Goal: Complete application form

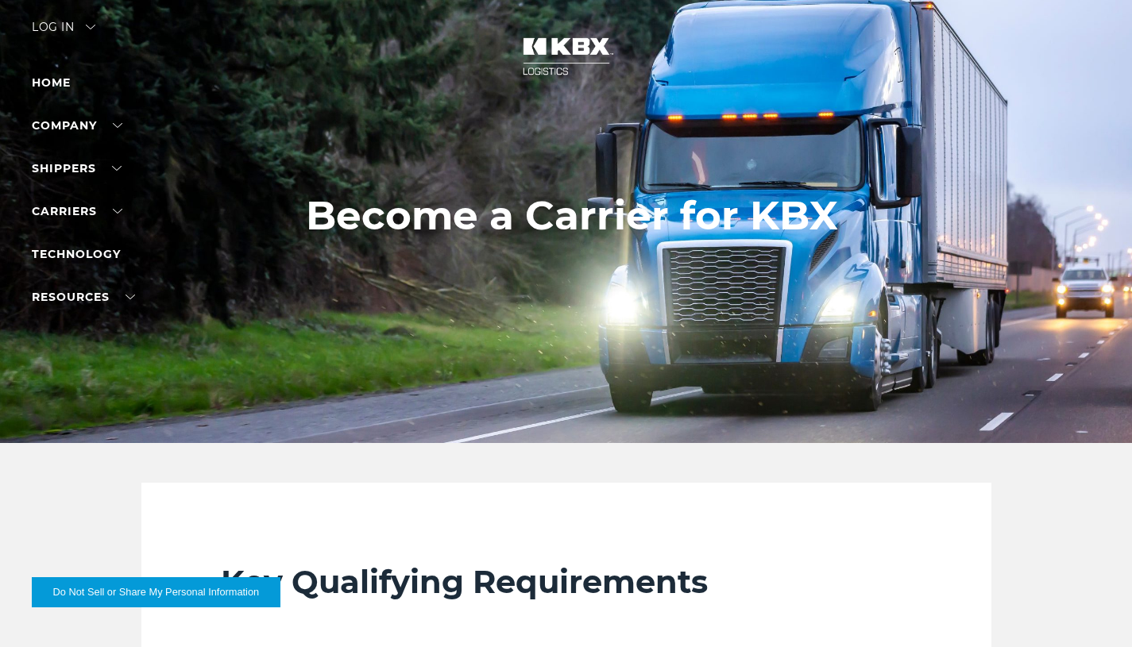
scroll to position [14, 0]
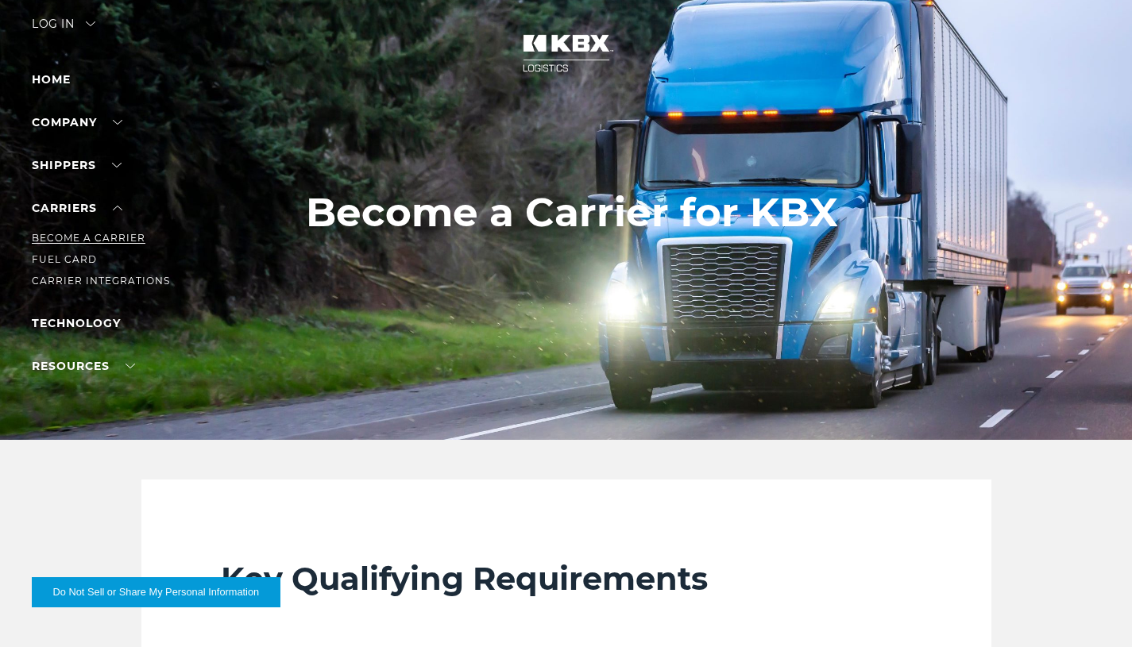
click at [109, 238] on link "Become a Carrier" at bounding box center [89, 238] width 114 height 12
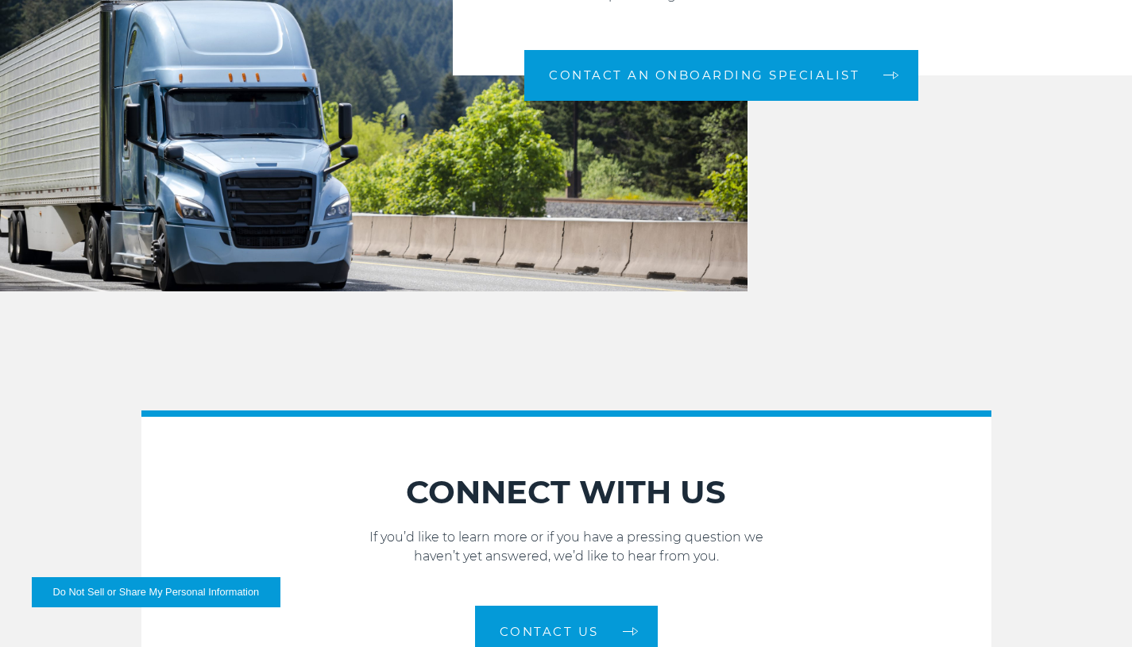
scroll to position [1656, 0]
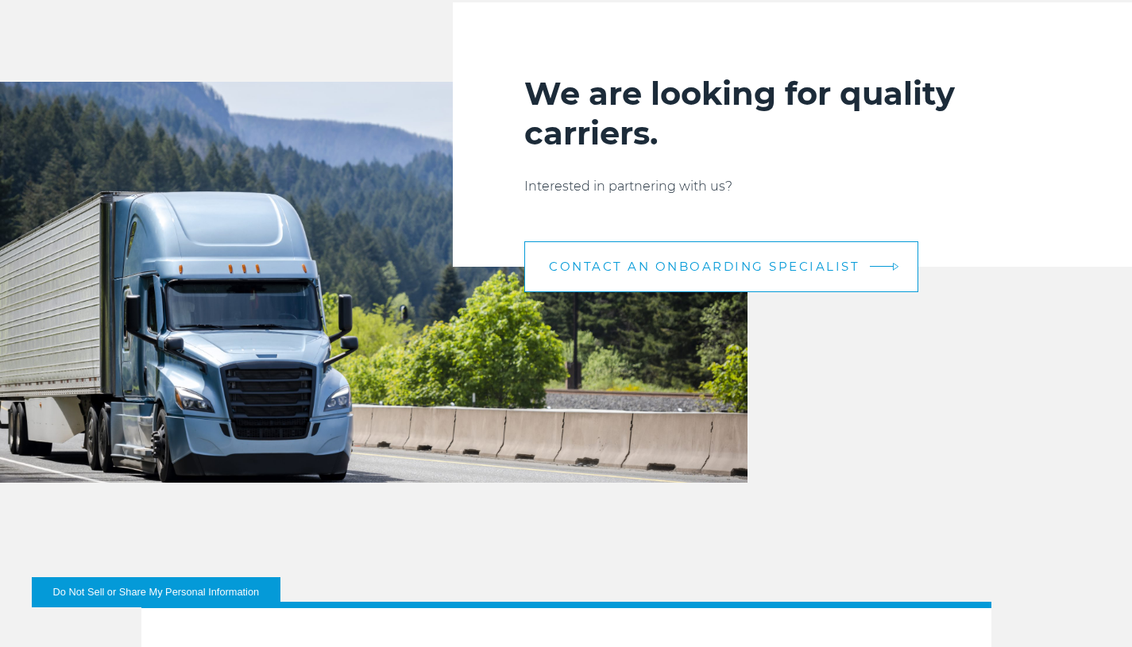
click at [690, 261] on span "CONTACT AN ONBOARDING SPECIALIST" at bounding box center [704, 267] width 311 height 12
click at [899, 267] on link "CONTACT AN ONBOARDING SPECIALIST" at bounding box center [721, 266] width 394 height 51
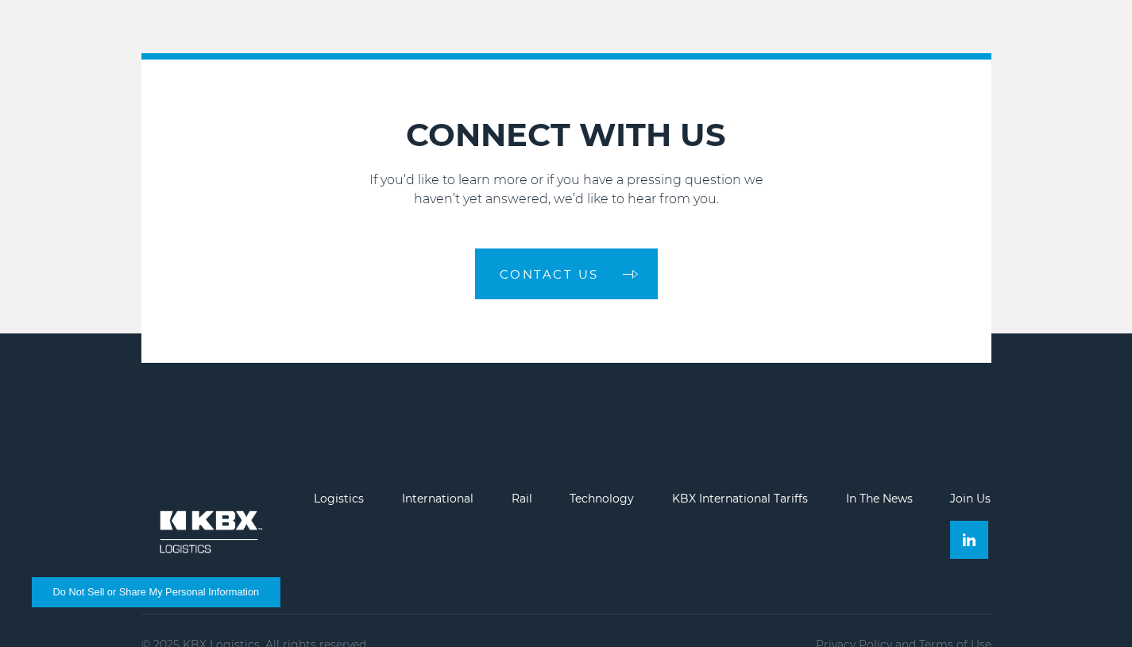
scroll to position [2238, 0]
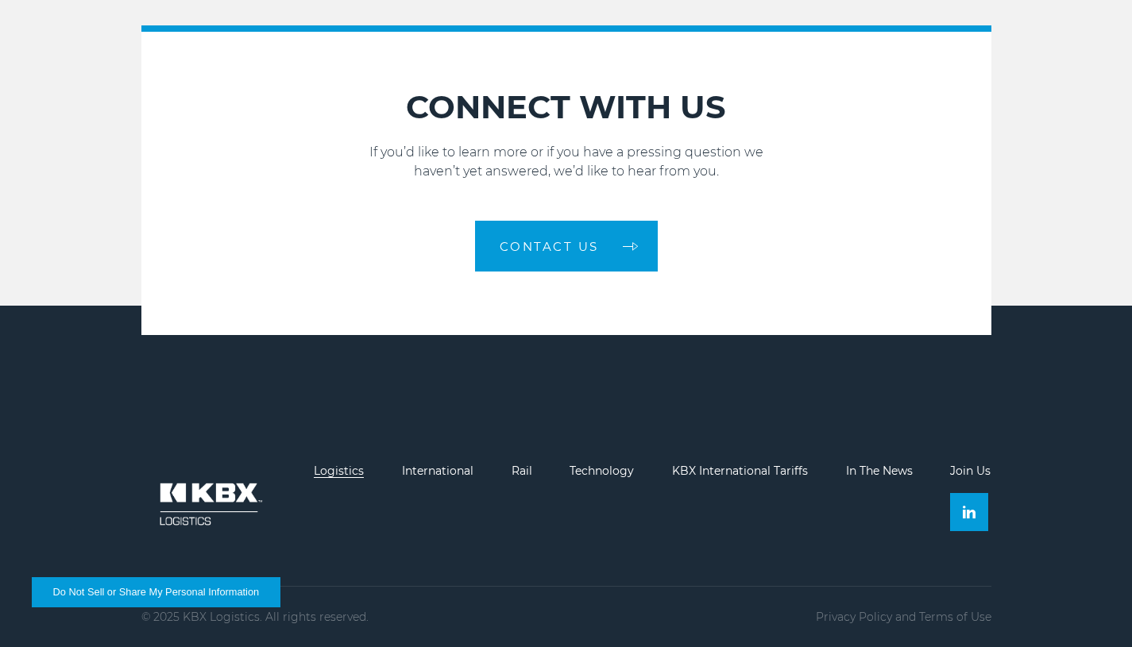
click at [342, 472] on link "Logistics" at bounding box center [339, 471] width 50 height 14
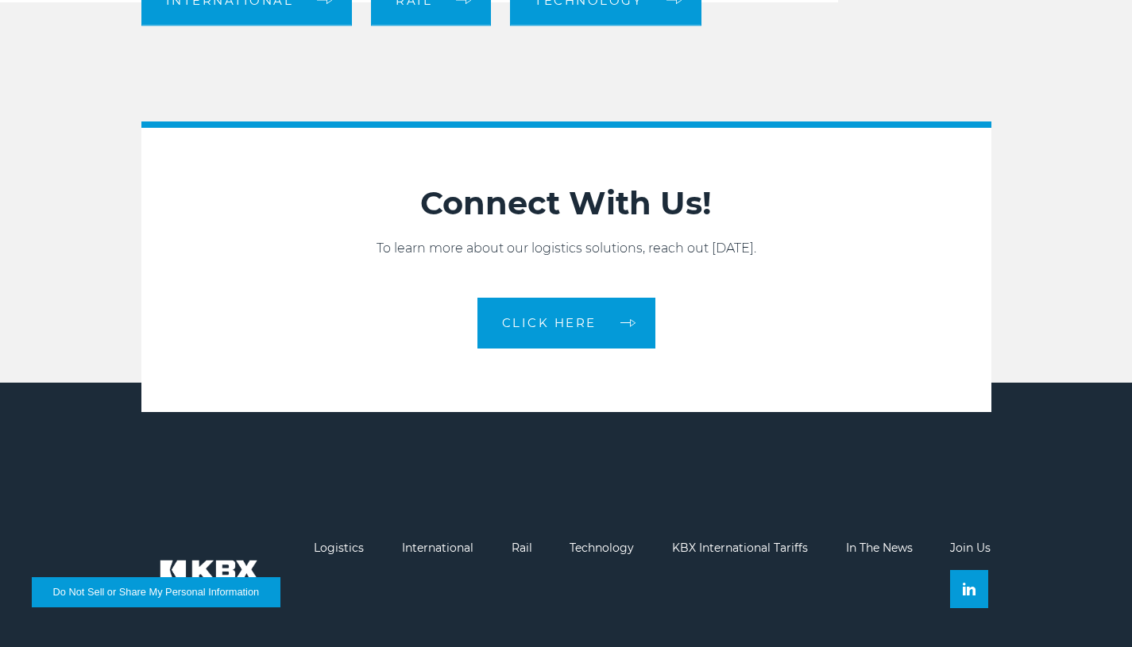
scroll to position [1777, 0]
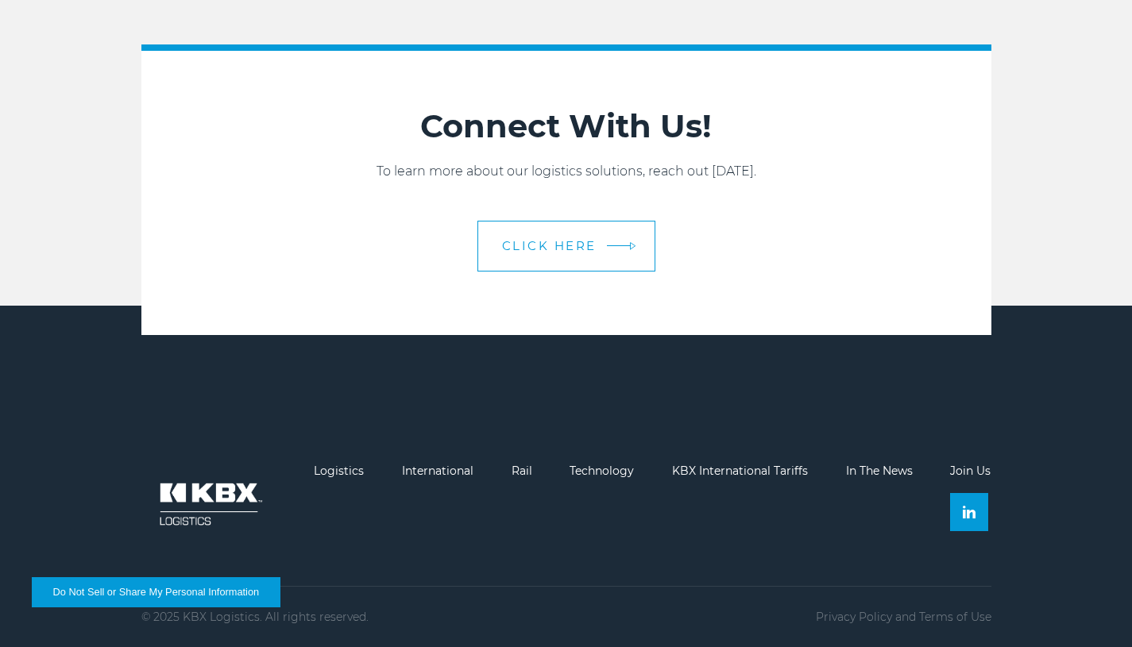
click at [570, 243] on span "CLICK HERE" at bounding box center [549, 246] width 95 height 12
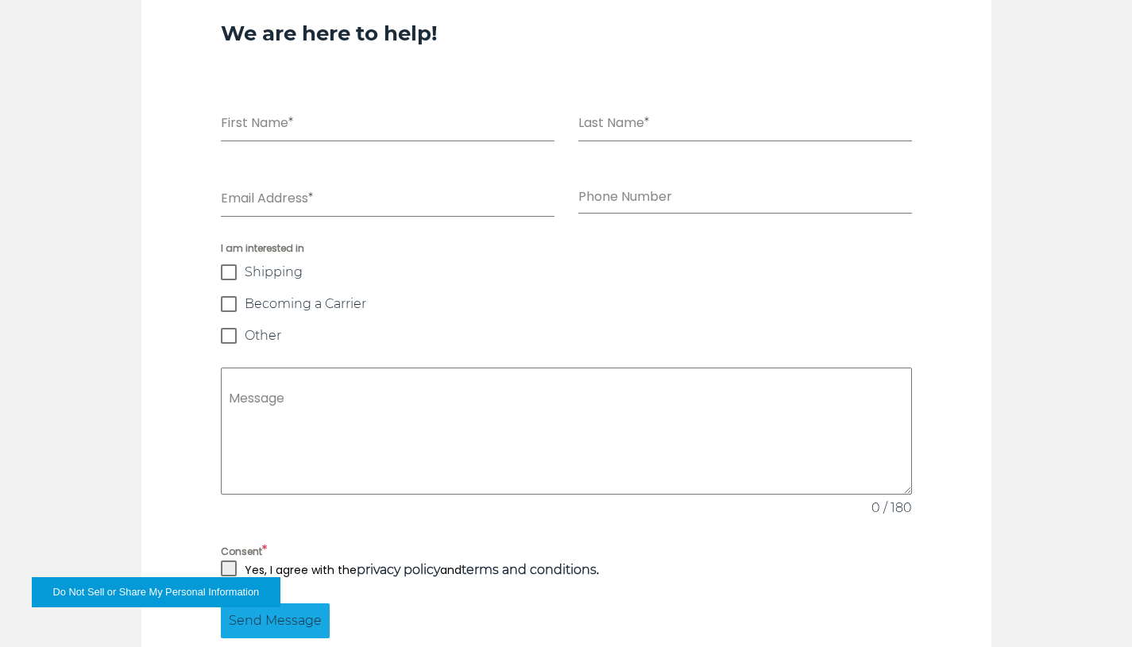
scroll to position [1132, 0]
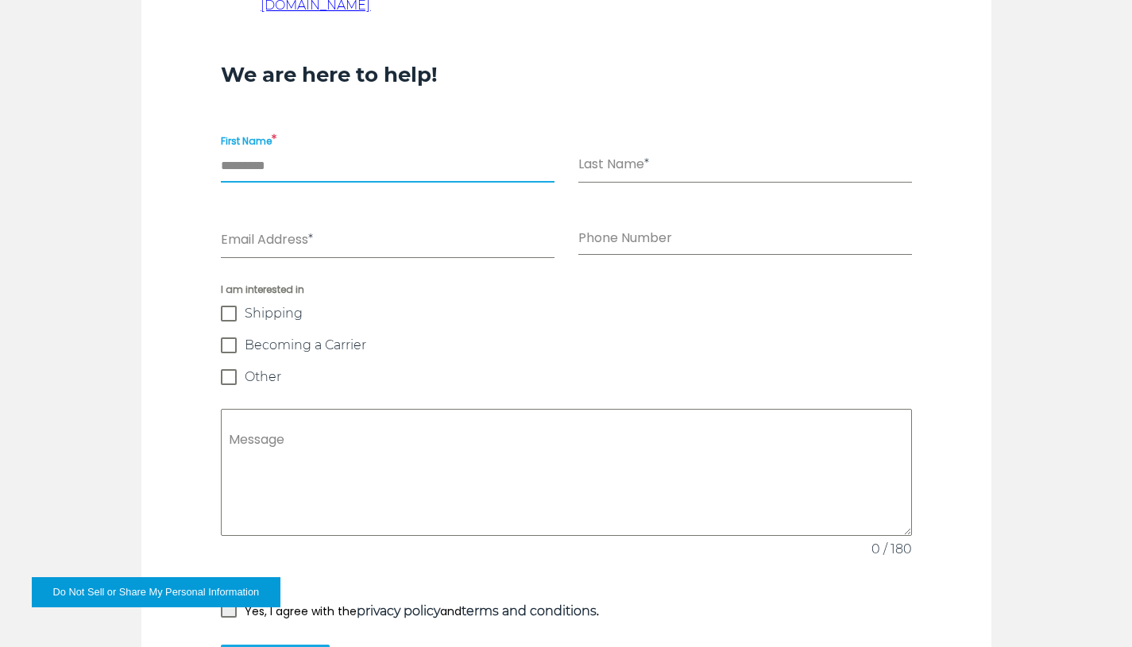
click at [292, 150] on input "First Name *" at bounding box center [388, 166] width 334 height 33
type input "*******"
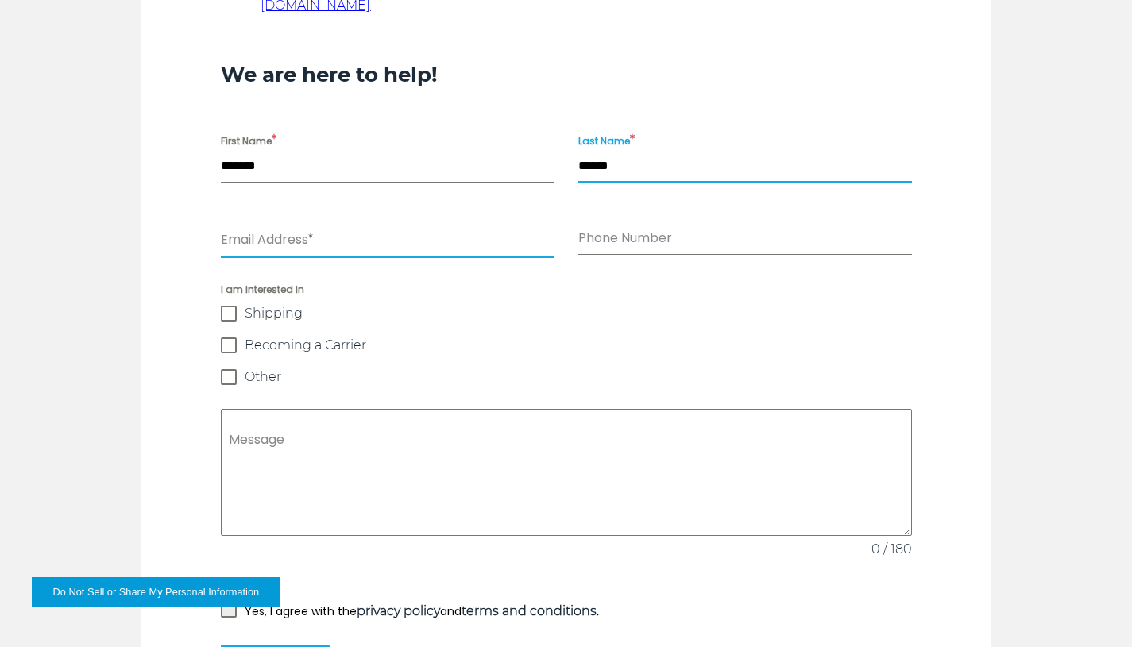
type input "******"
click at [290, 226] on input "Email Address *" at bounding box center [388, 242] width 334 height 33
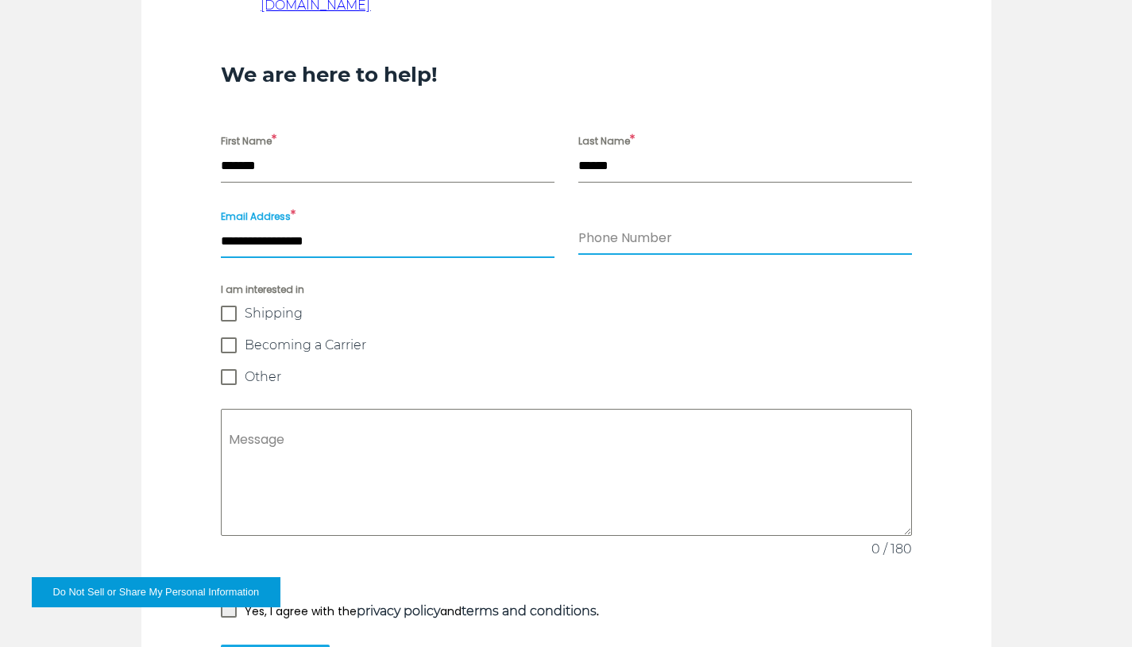
type input "**********"
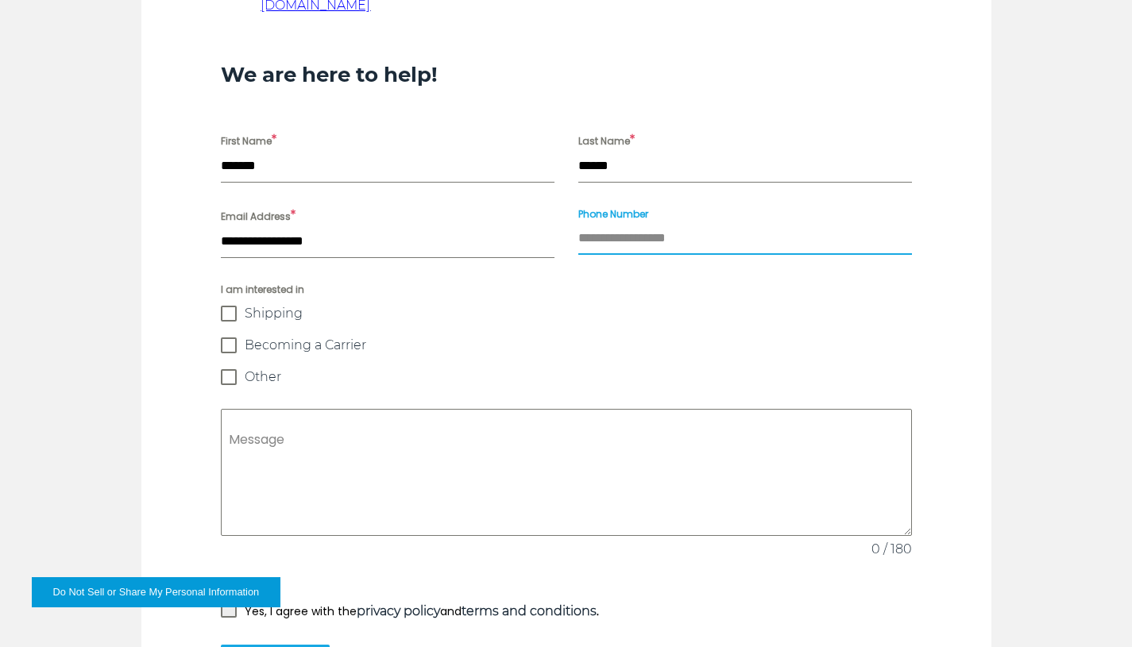
click at [605, 222] on input "Phone Number" at bounding box center [745, 238] width 334 height 33
type input "**********"
click at [224, 338] on span at bounding box center [229, 346] width 16 height 16
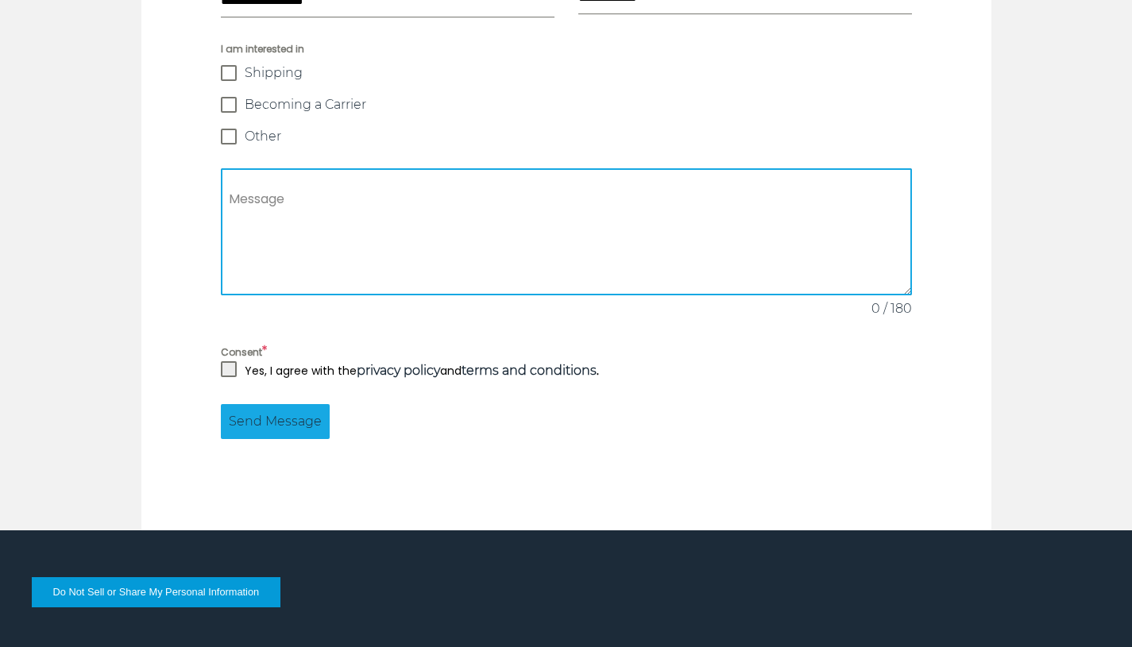
scroll to position [1411, 0]
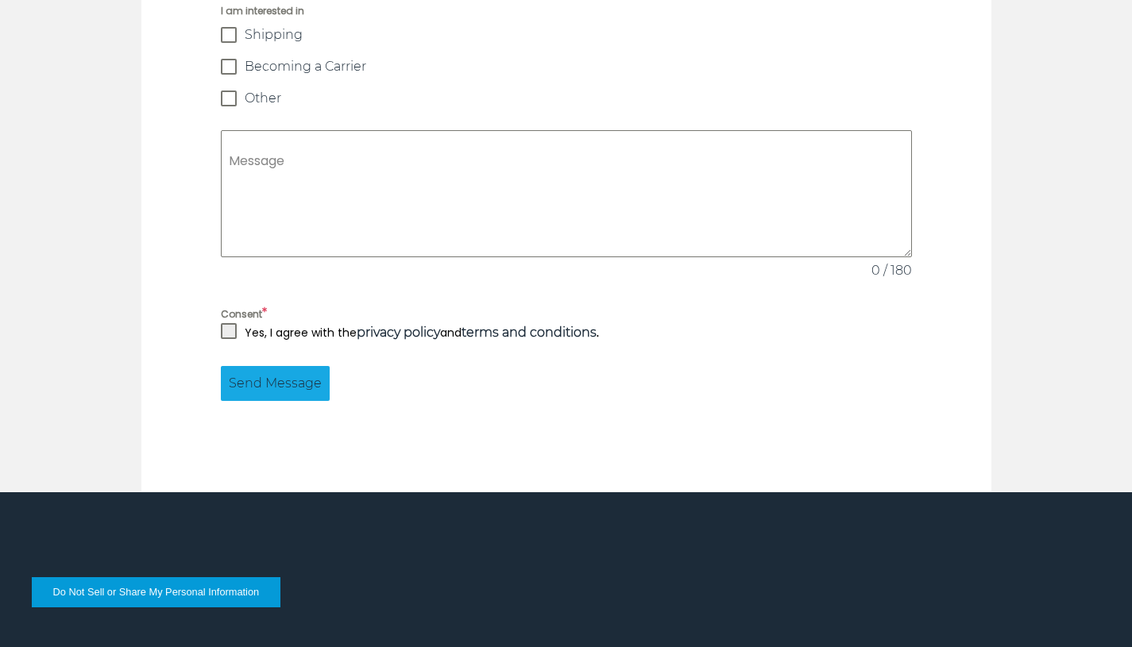
click at [230, 323] on span at bounding box center [229, 331] width 16 height 16
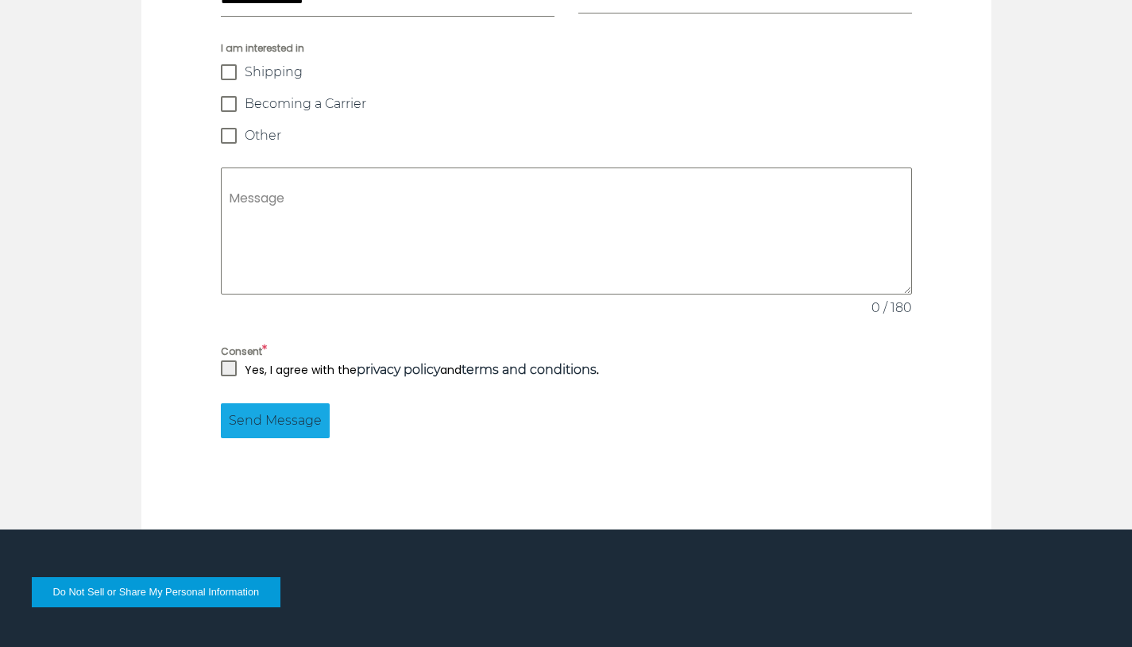
scroll to position [1373, 0]
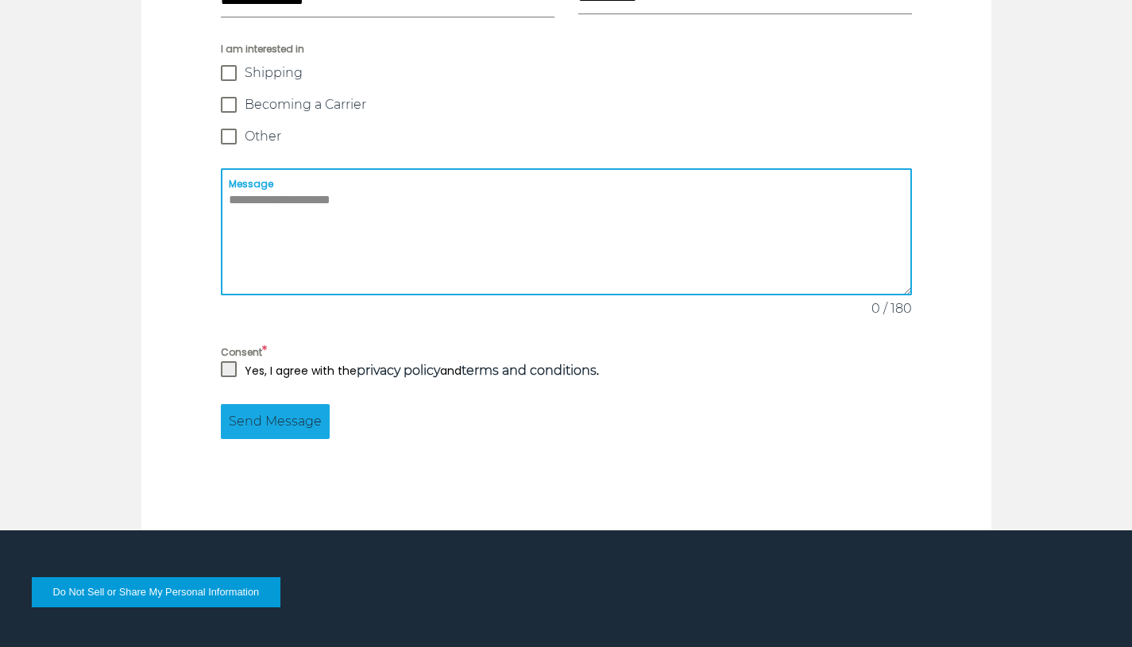
click at [252, 168] on textarea "Message" at bounding box center [566, 231] width 691 height 127
type textarea "**********"
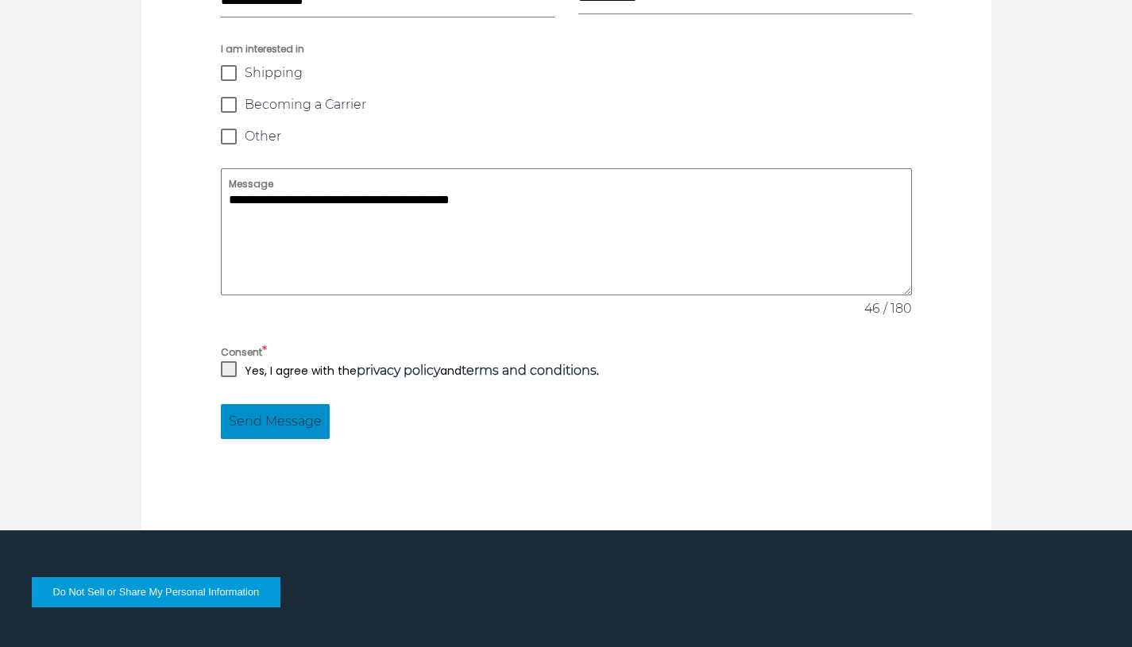
click at [272, 412] on span "Send Message" at bounding box center [275, 421] width 93 height 19
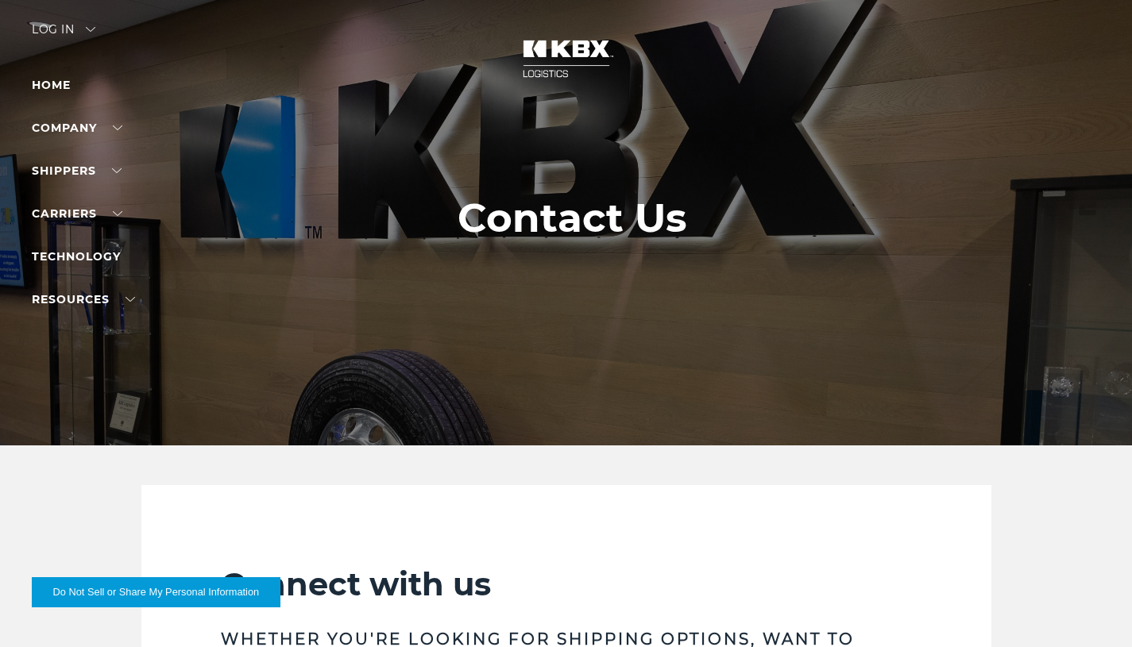
scroll to position [0, 0]
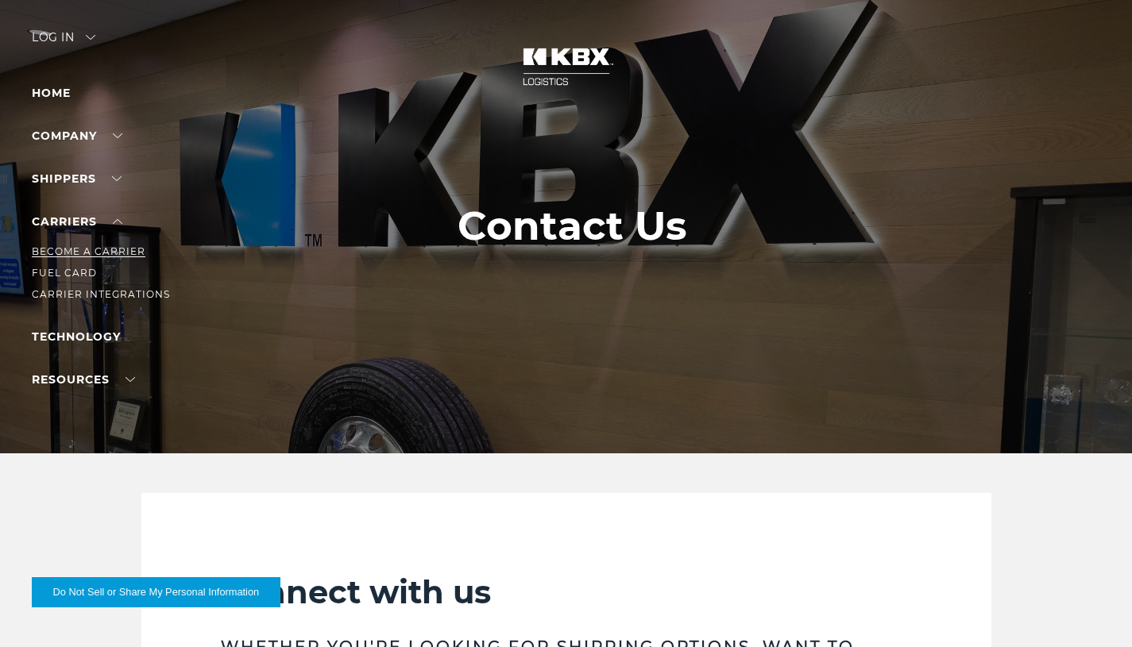
click at [102, 251] on link "Become a Carrier" at bounding box center [89, 251] width 114 height 12
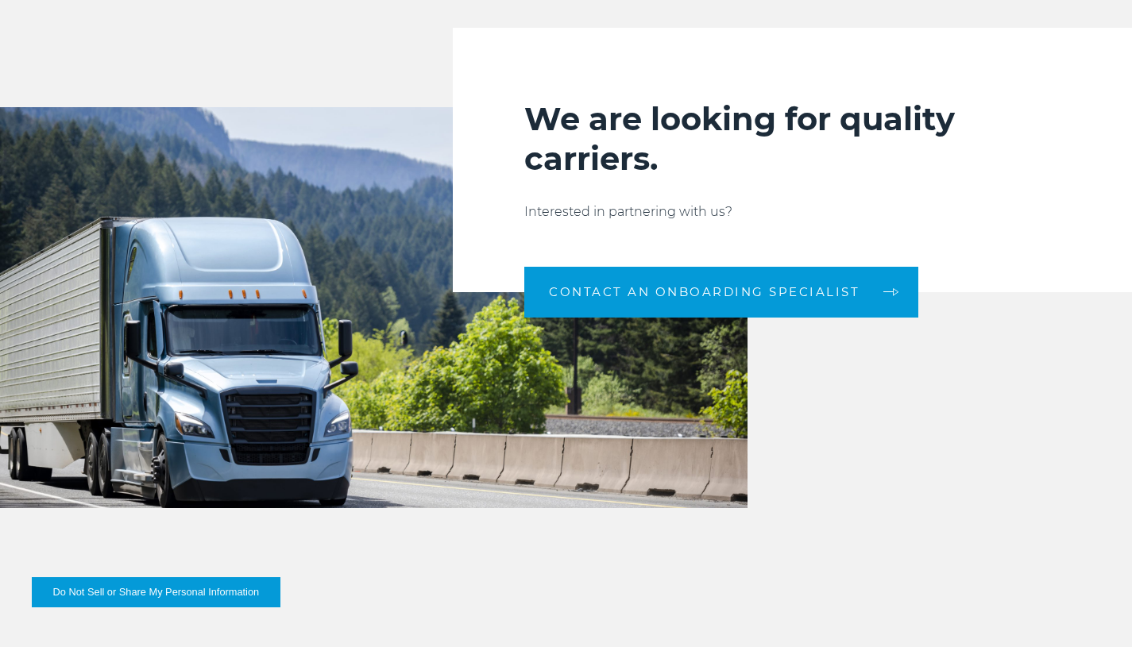
scroll to position [1711, 0]
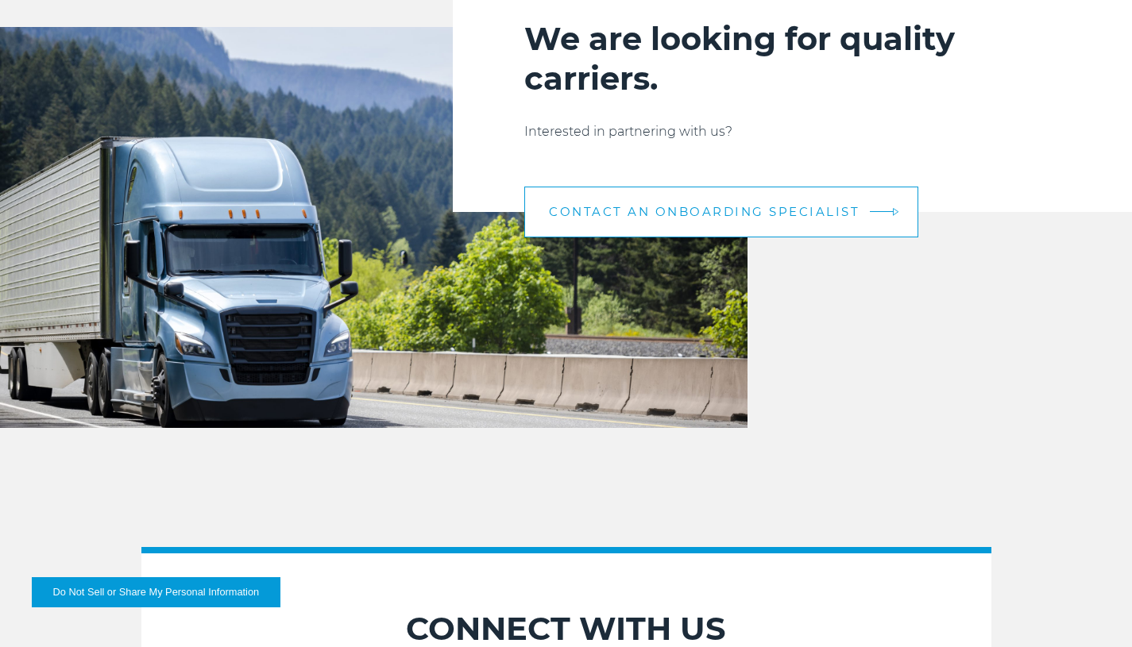
click at [603, 212] on span "CONTACT AN ONBOARDING SPECIALIST" at bounding box center [704, 212] width 311 height 12
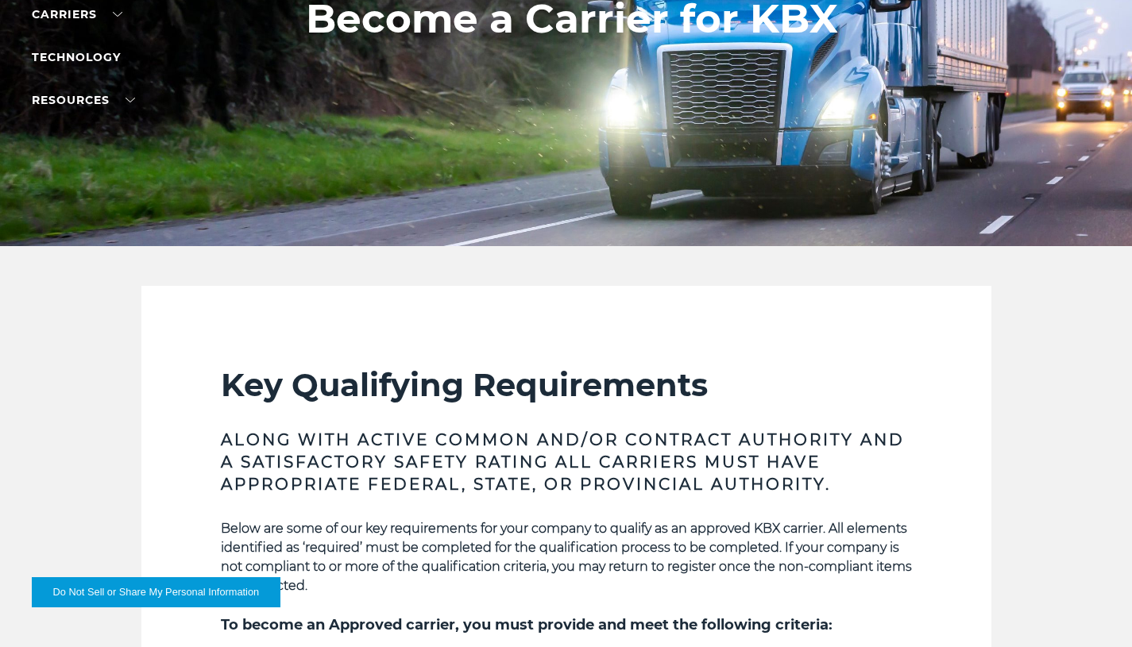
scroll to position [0, 0]
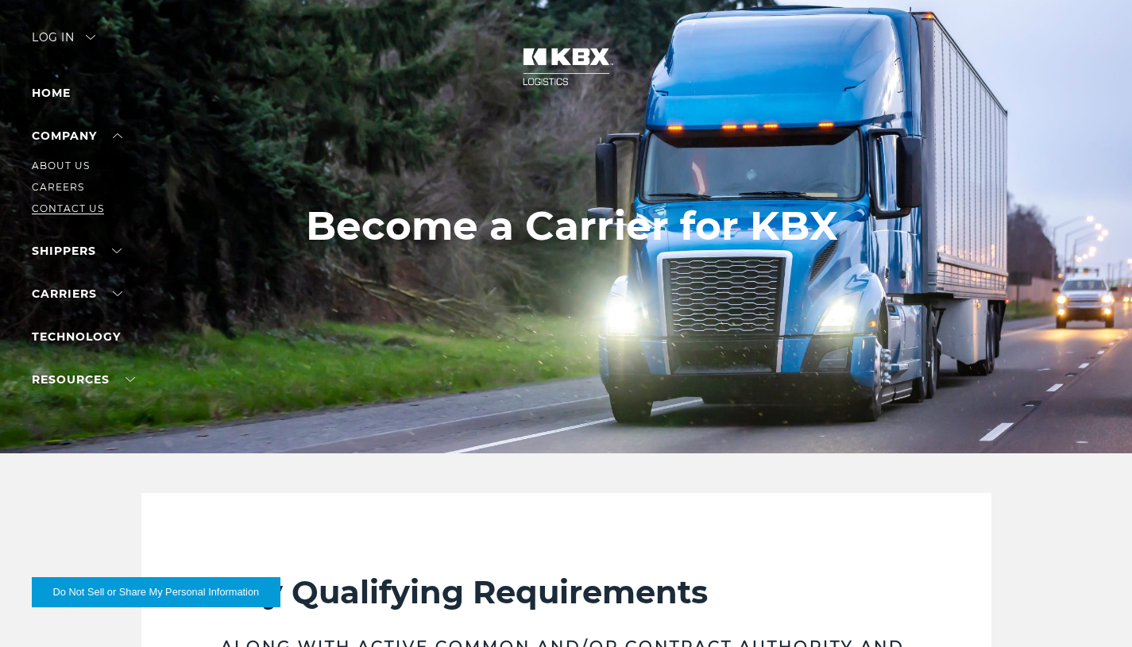
click at [95, 207] on link "Contact Us" at bounding box center [68, 209] width 72 height 12
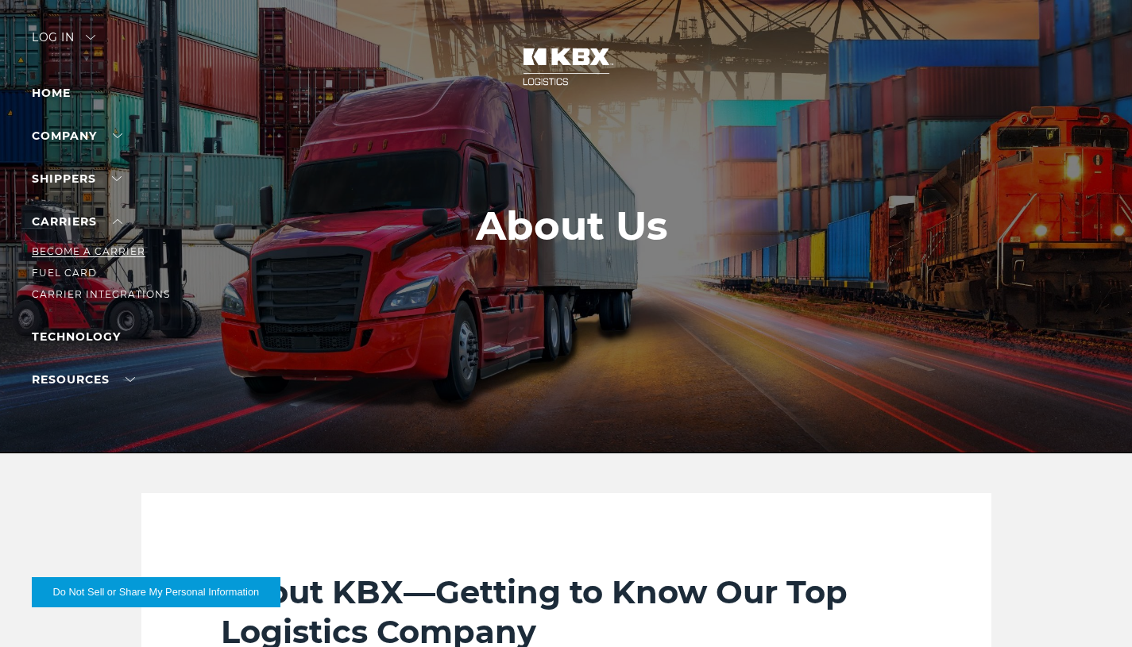
click at [100, 250] on link "Become a Carrier" at bounding box center [89, 251] width 114 height 12
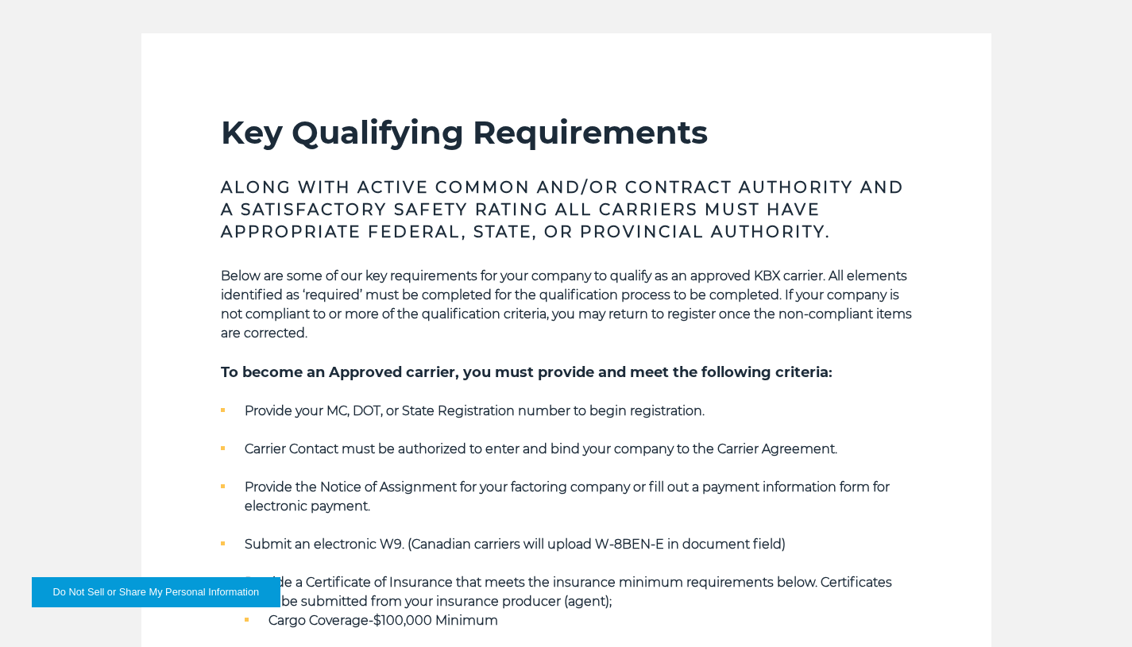
scroll to position [472, 0]
